Goal: Task Accomplishment & Management: Use online tool/utility

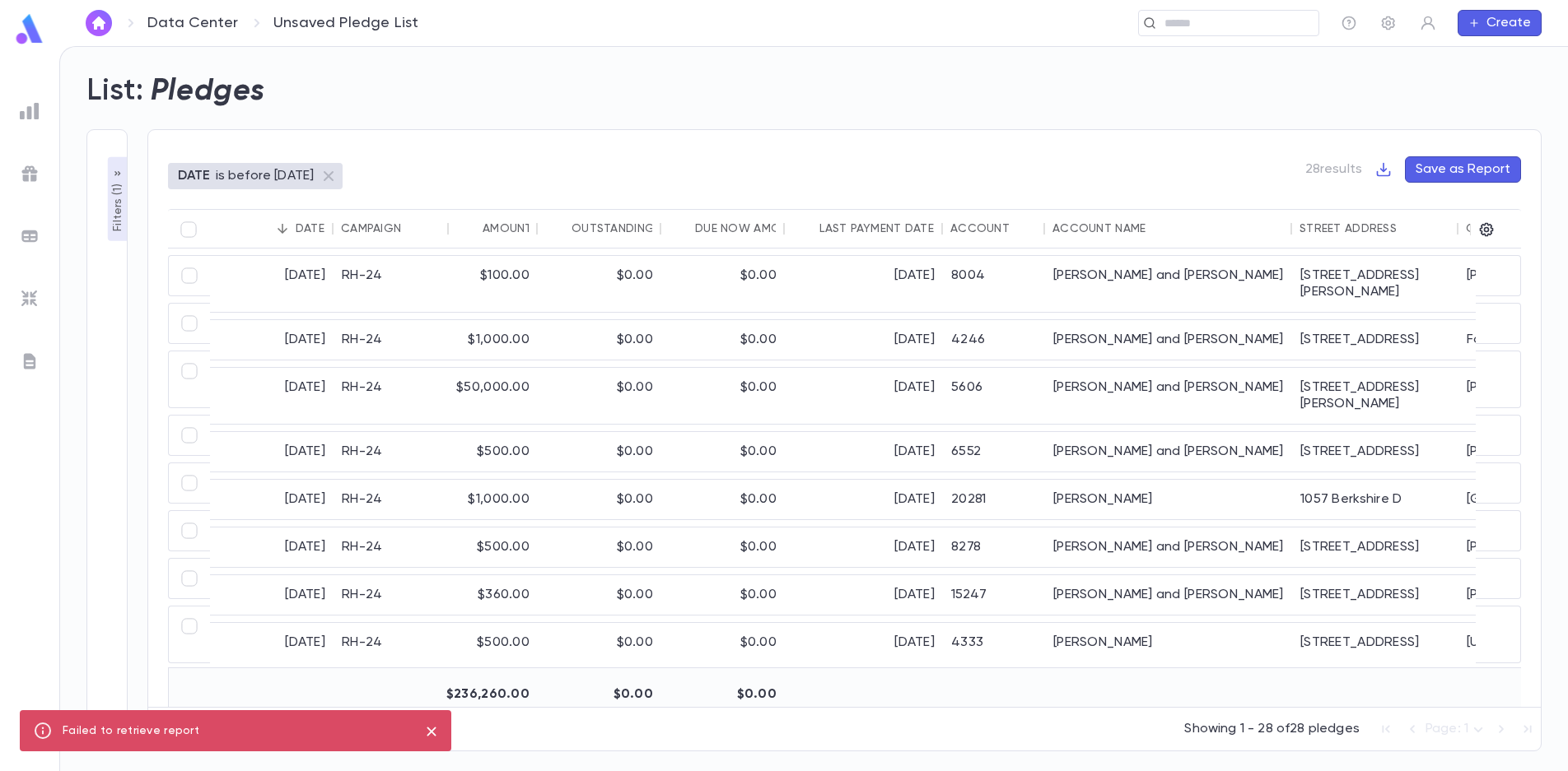
click at [114, 194] on p "Filters ( 1 )" at bounding box center [117, 206] width 17 height 51
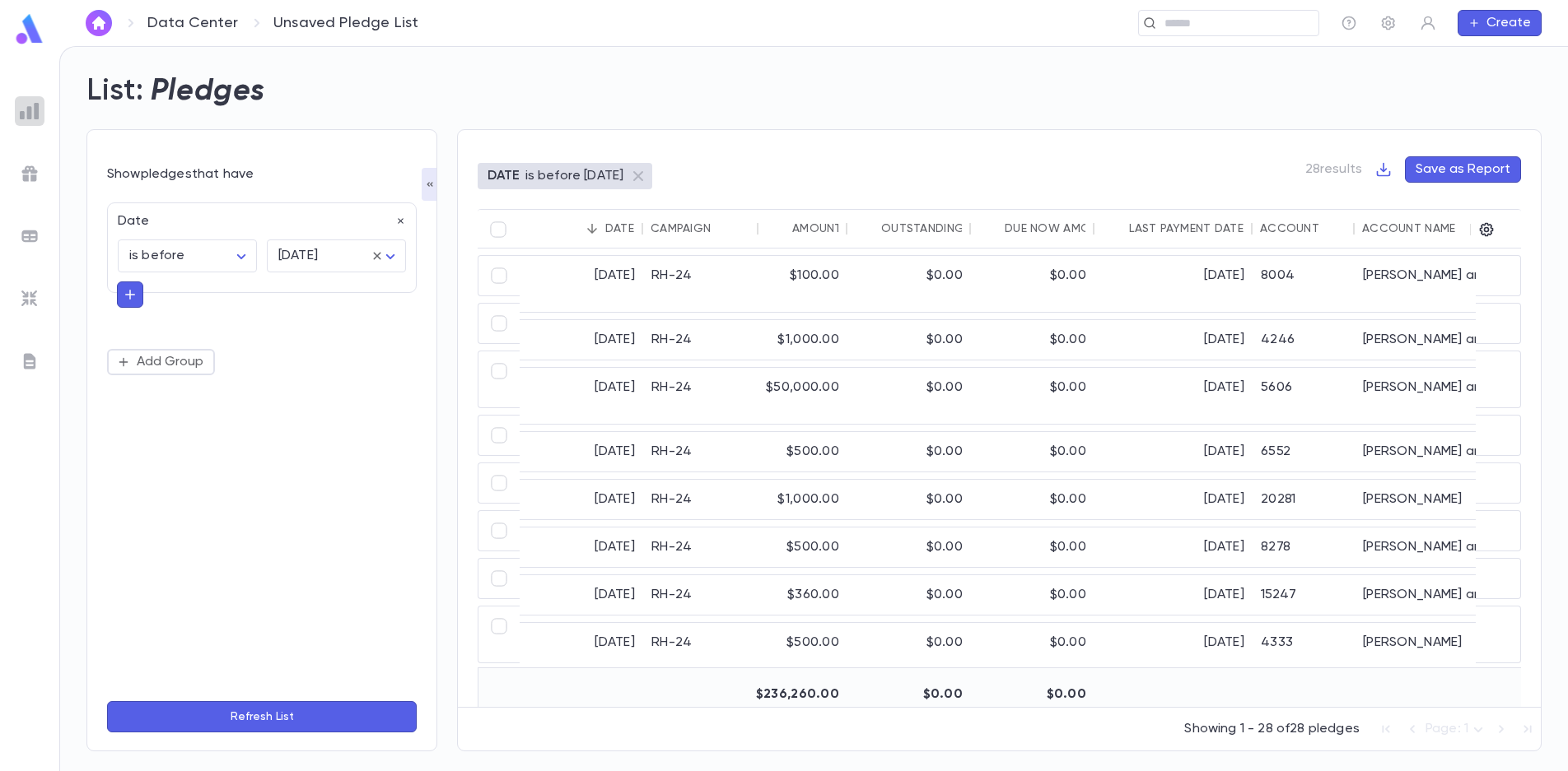
click at [36, 117] on img at bounding box center [30, 111] width 20 height 20
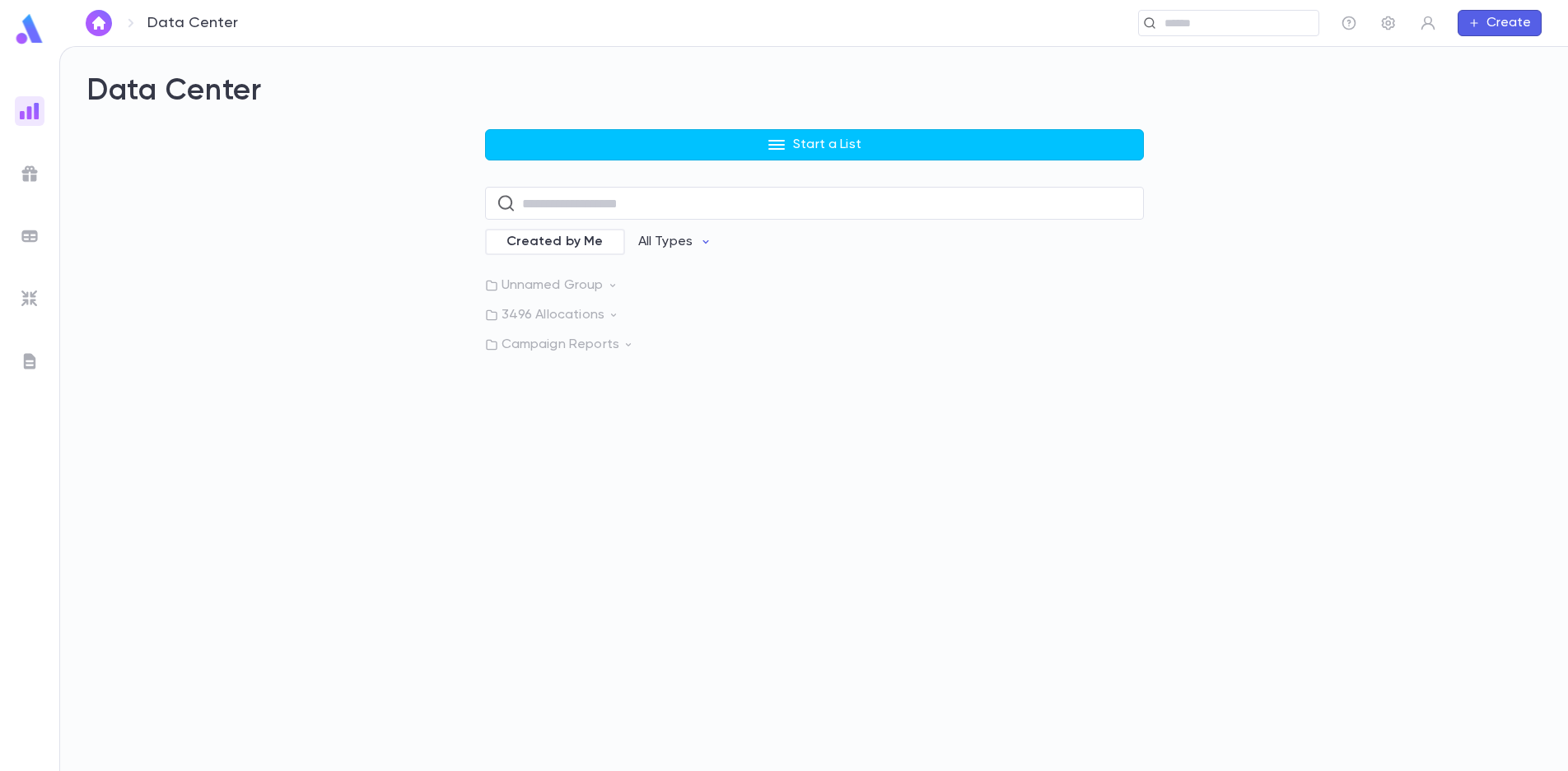
click at [736, 153] on button "Start a List" at bounding box center [814, 145] width 659 height 31
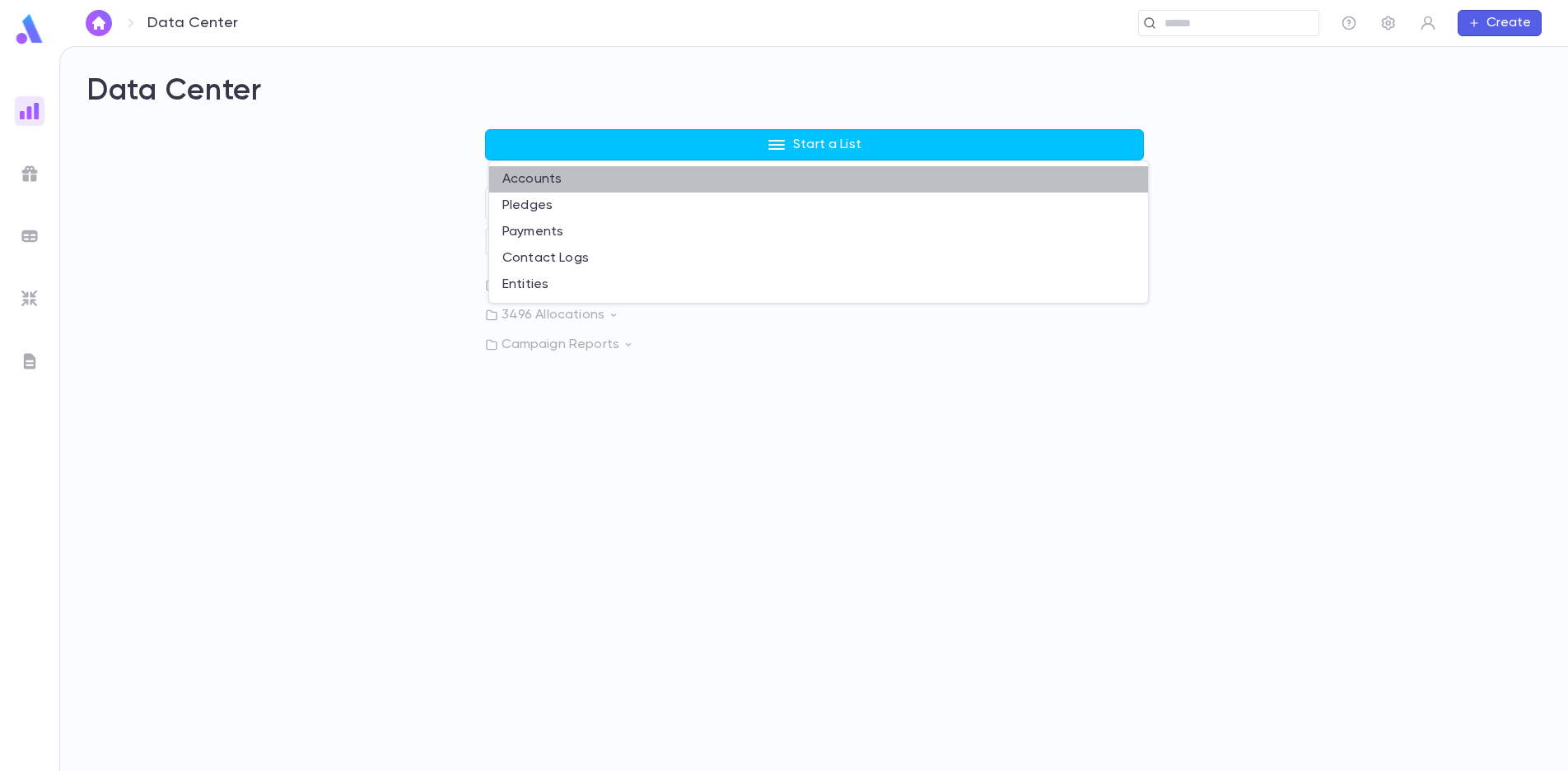
click at [597, 174] on li "Accounts" at bounding box center [818, 180] width 659 height 26
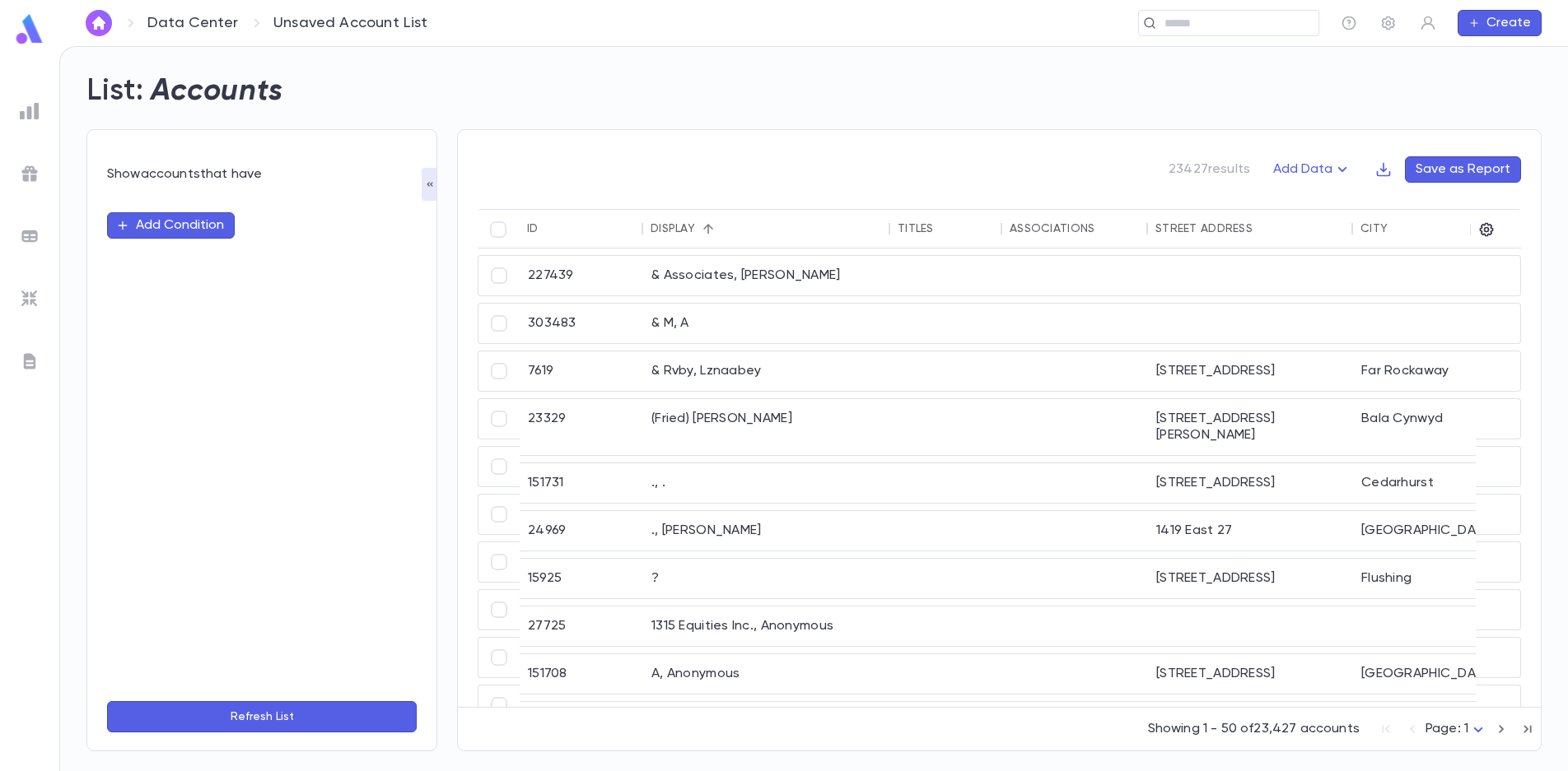
click at [194, 226] on button "Add Condition" at bounding box center [170, 226] width 127 height 26
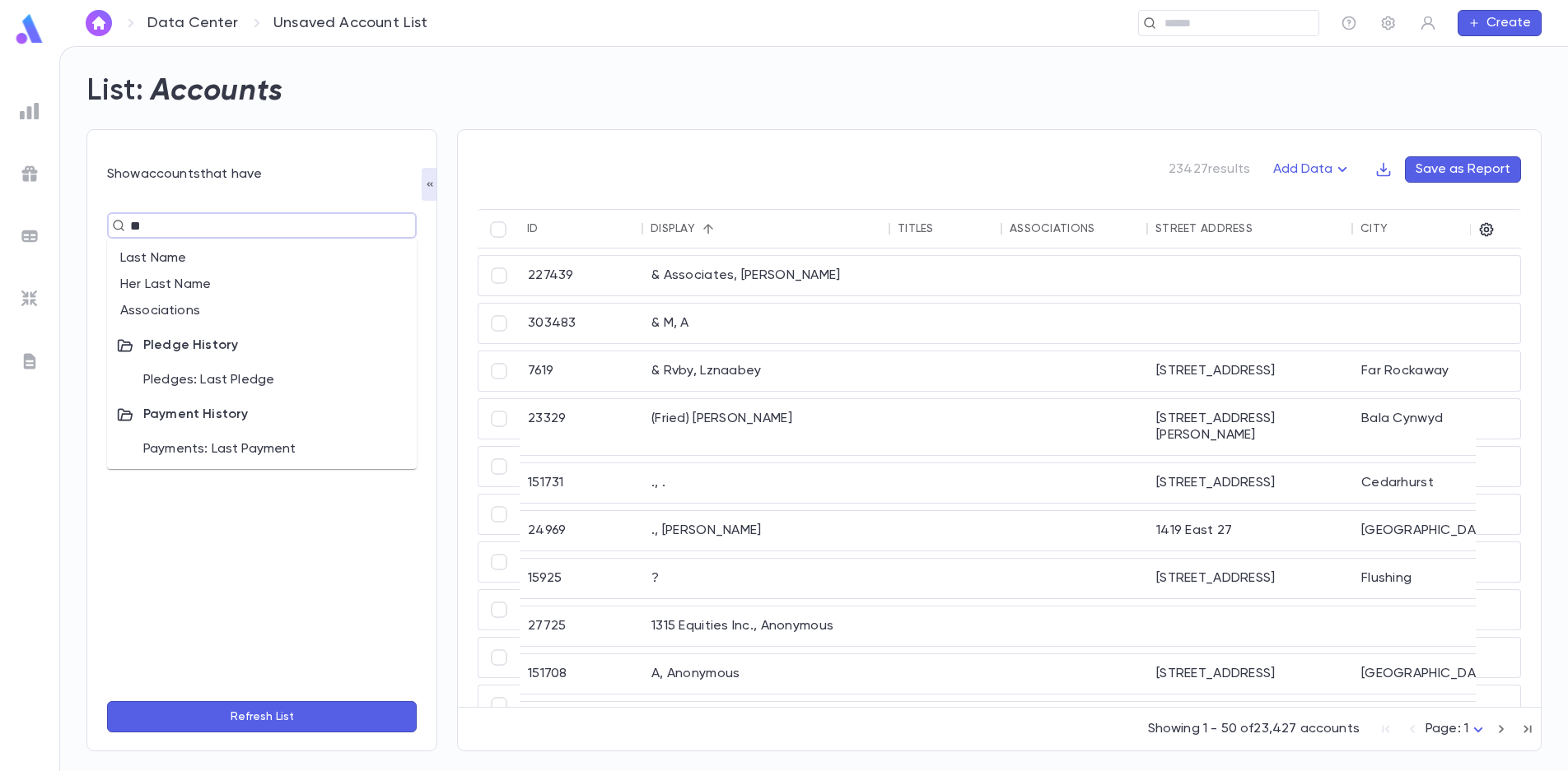
type input "***"
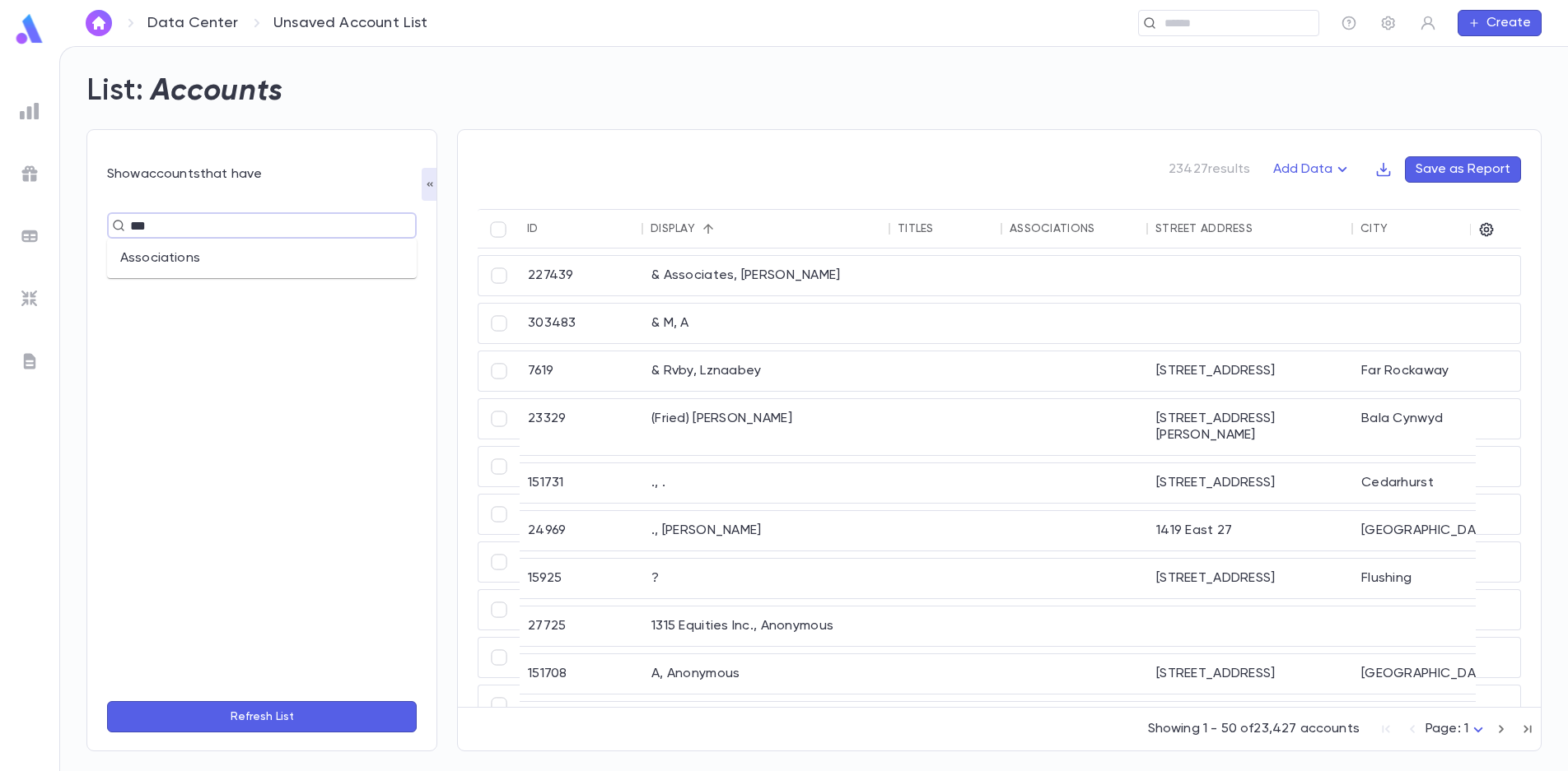
click at [185, 266] on li "Associations" at bounding box center [261, 259] width 309 height 26
click at [339, 254] on input "text" at bounding box center [324, 256] width 99 height 31
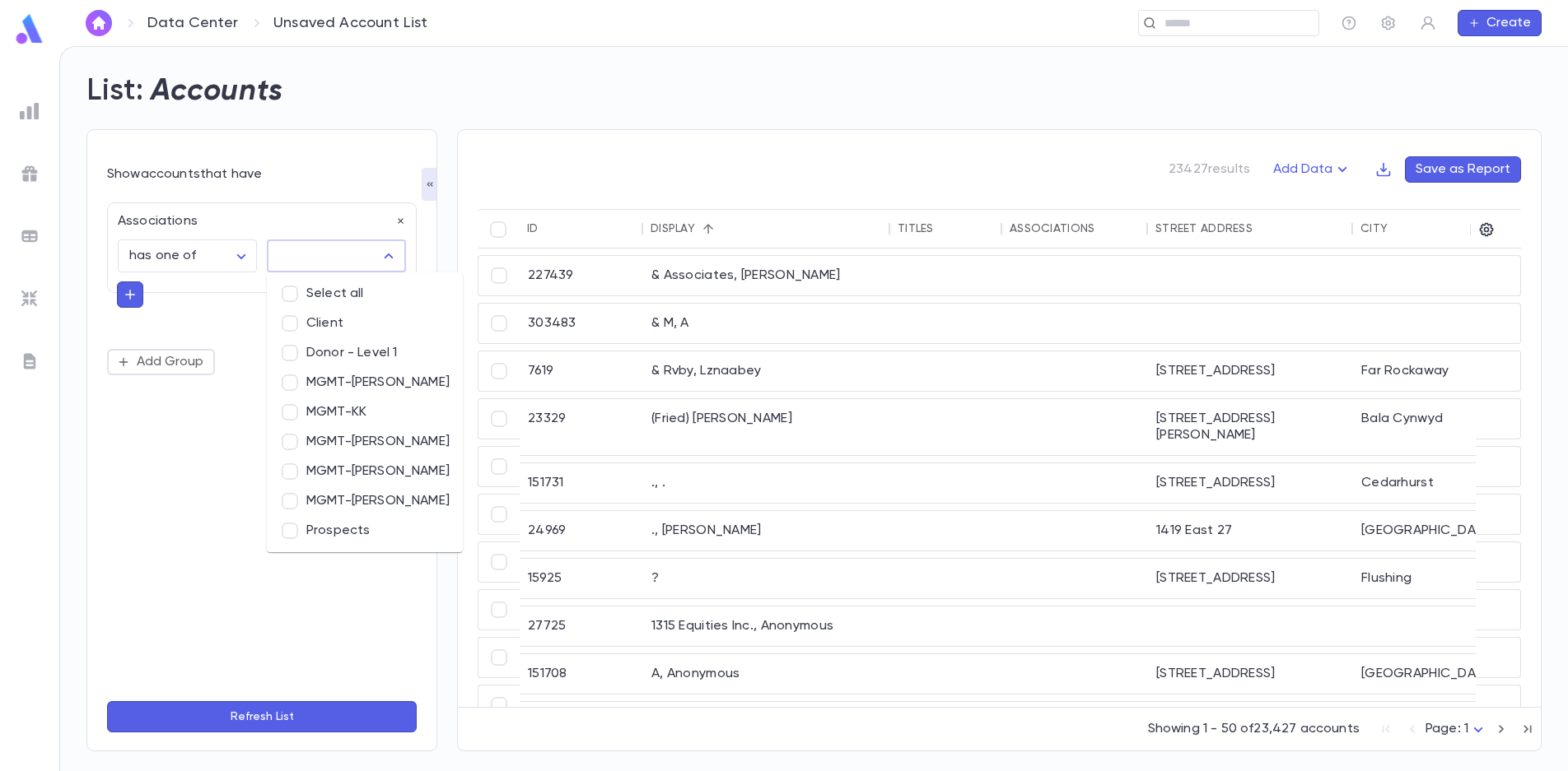
click at [363, 383] on li "MGMT-[PERSON_NAME]" at bounding box center [364, 383] width 196 height 30
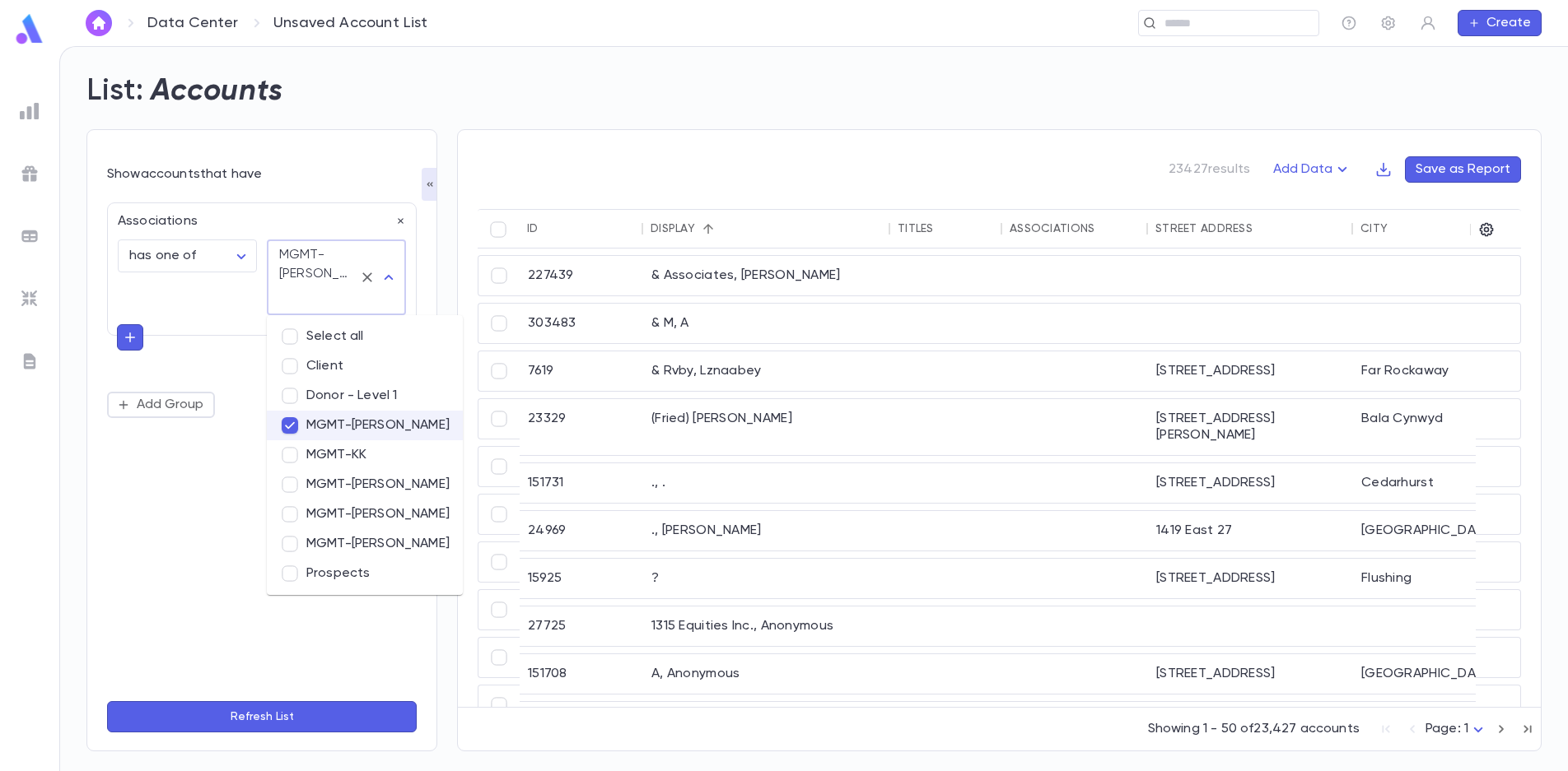
click at [326, 711] on button "Refresh List" at bounding box center [261, 717] width 309 height 31
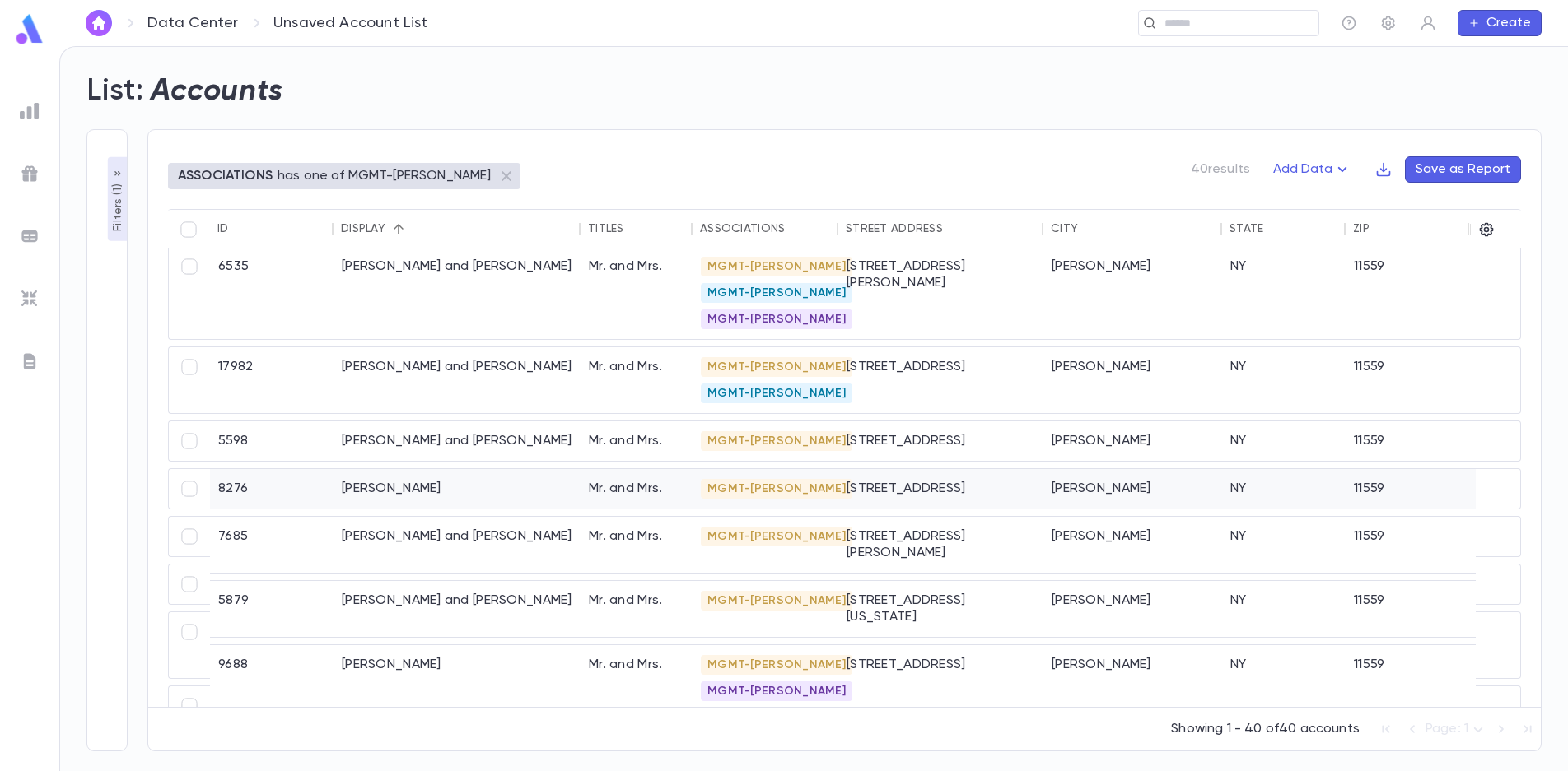
scroll to position [970, 0]
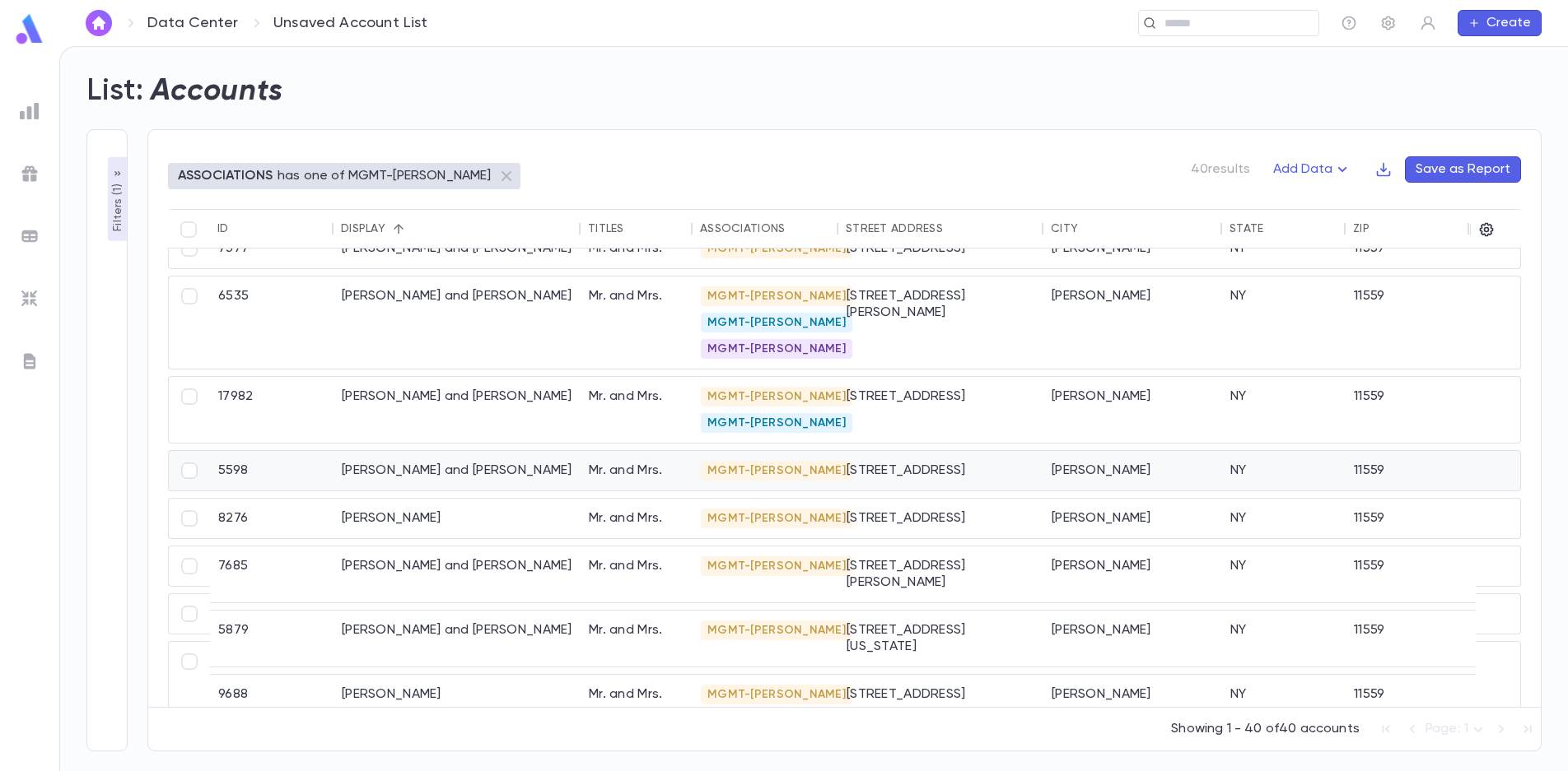
click at [453, 468] on div "[PERSON_NAME] and [PERSON_NAME]" at bounding box center [457, 471] width 247 height 40
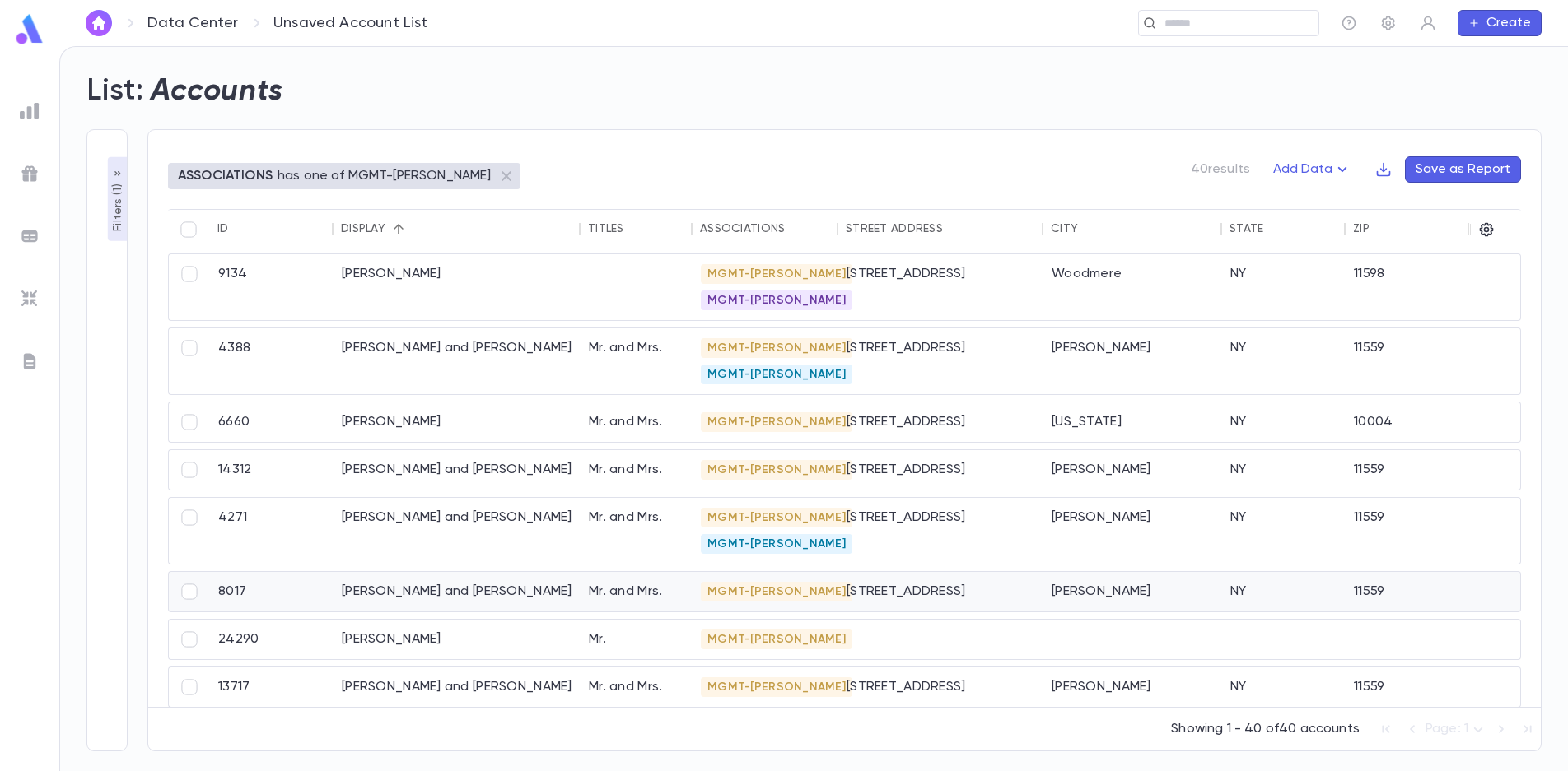
scroll to position [0, 0]
